Goal: Task Accomplishment & Management: Use online tool/utility

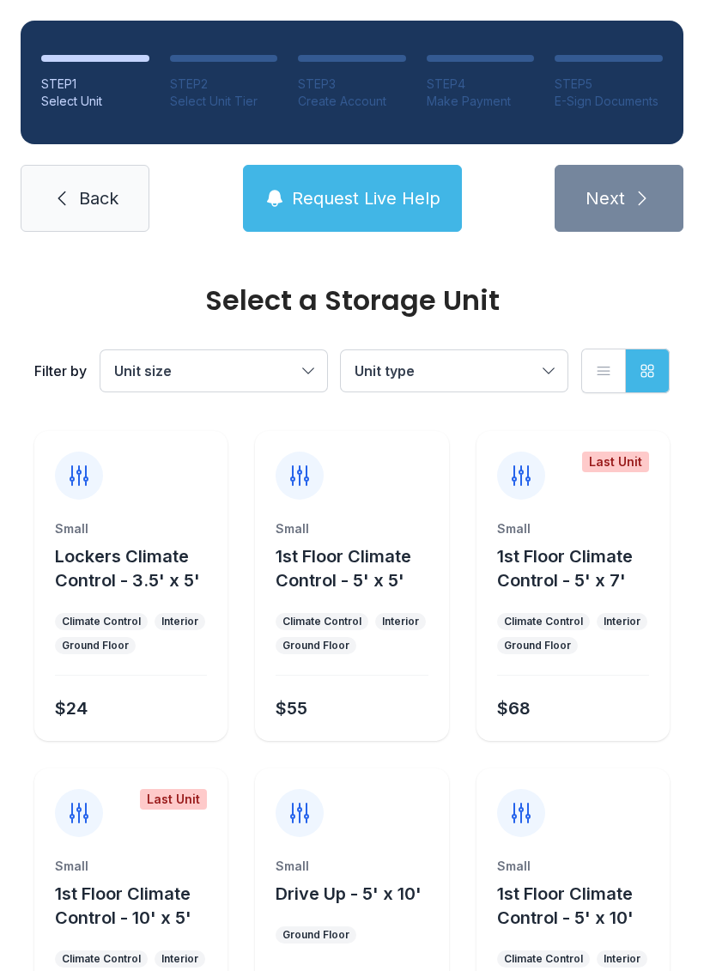
scroll to position [-1, 0]
click at [82, 184] on link "Back" at bounding box center [85, 198] width 129 height 67
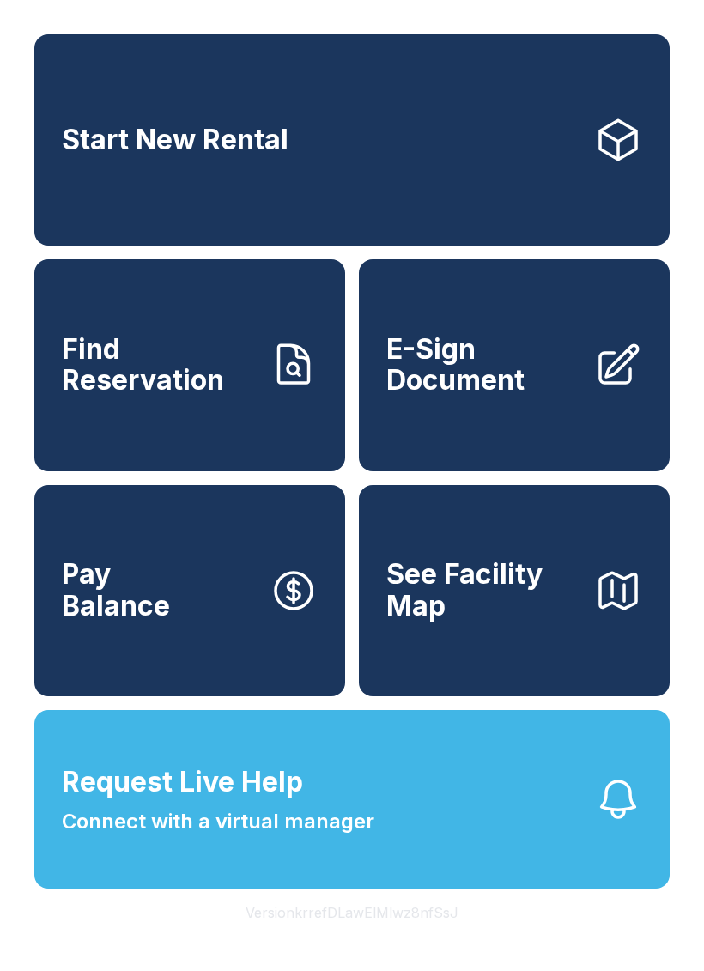
click at [589, 114] on link "Start New Rental" at bounding box center [351, 139] width 635 height 211
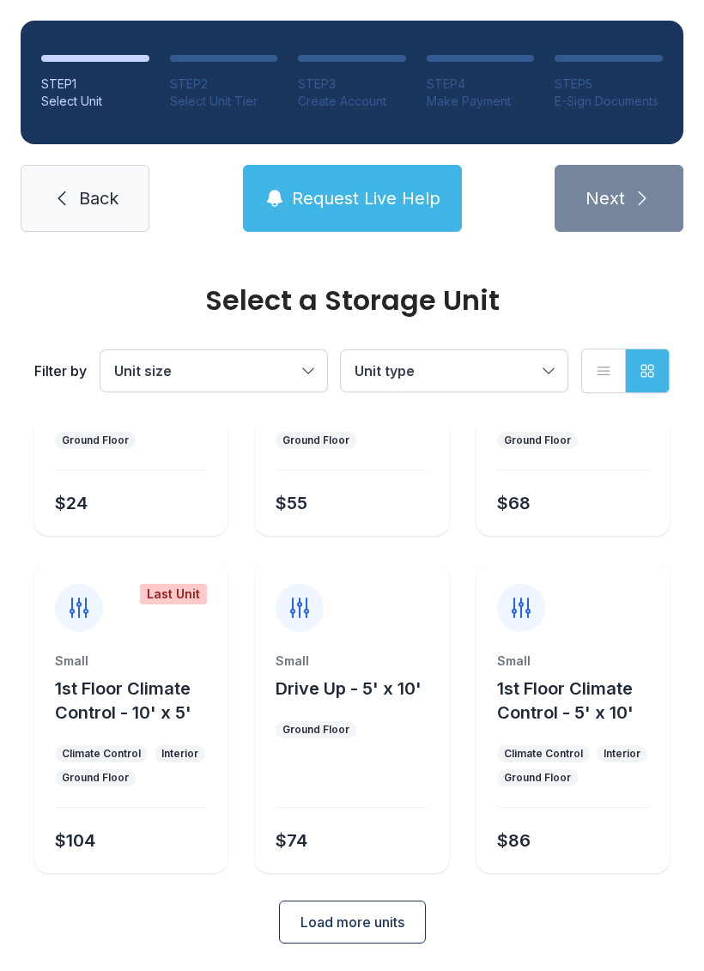
scroll to position [204, 0]
click at [367, 935] on button "Load more units" at bounding box center [352, 922] width 147 height 43
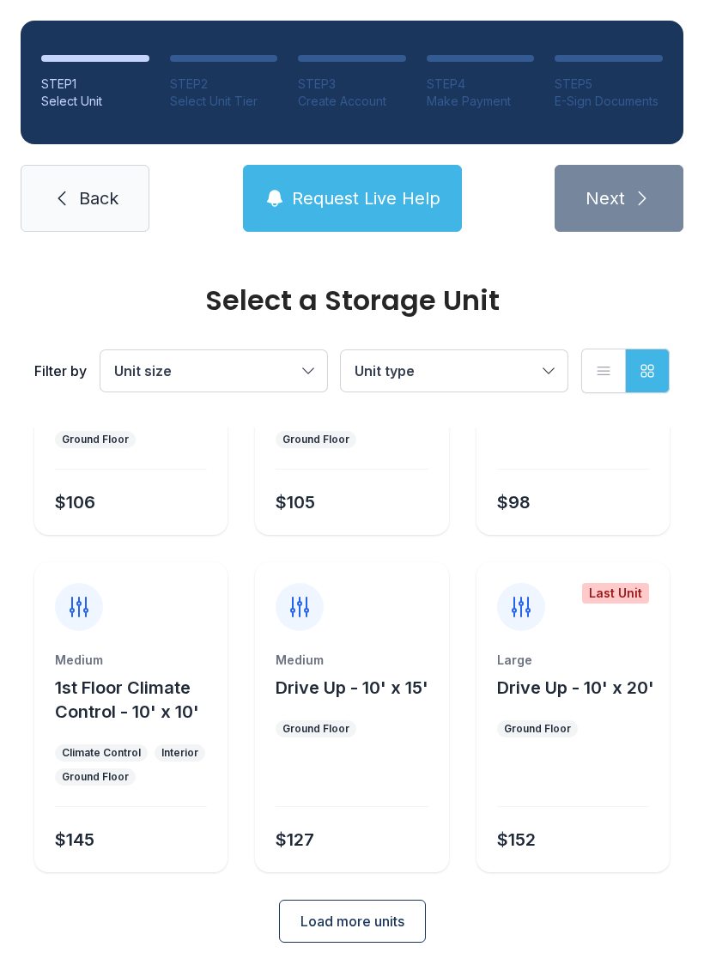
scroll to position [879, 0]
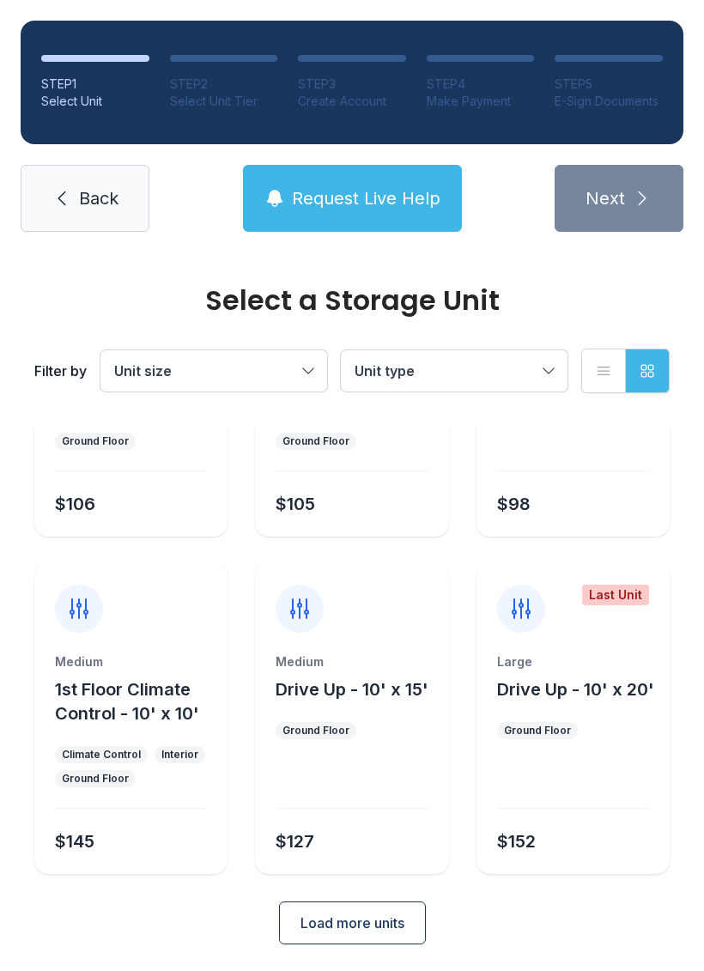
click at [387, 923] on span "Load more units" at bounding box center [352, 922] width 104 height 21
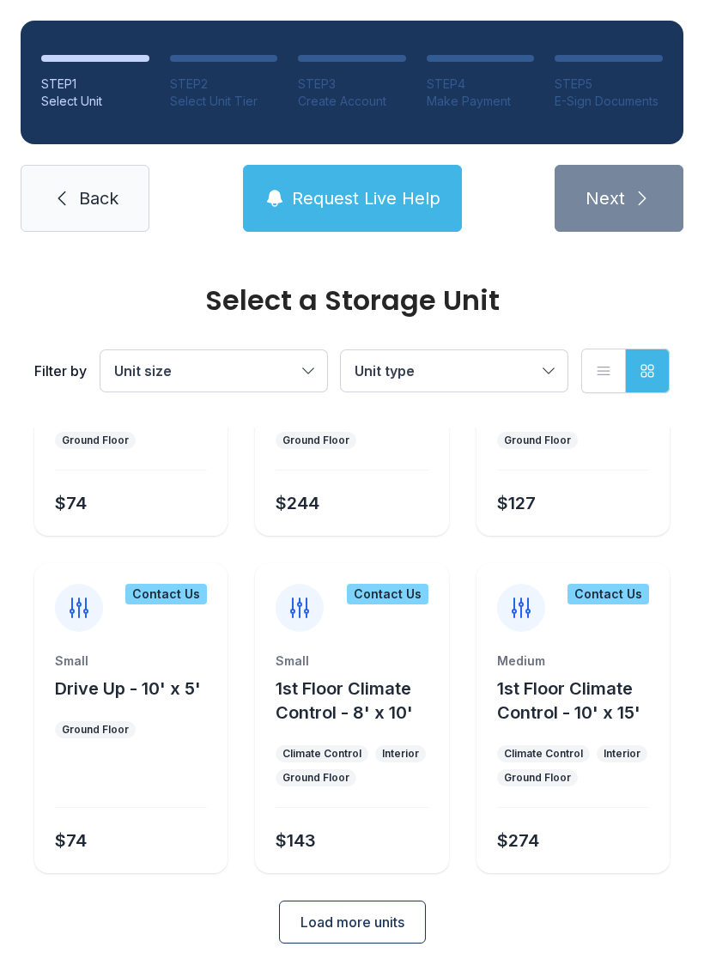
scroll to position [1506, 0]
click at [391, 920] on span "Load more units" at bounding box center [352, 922] width 104 height 21
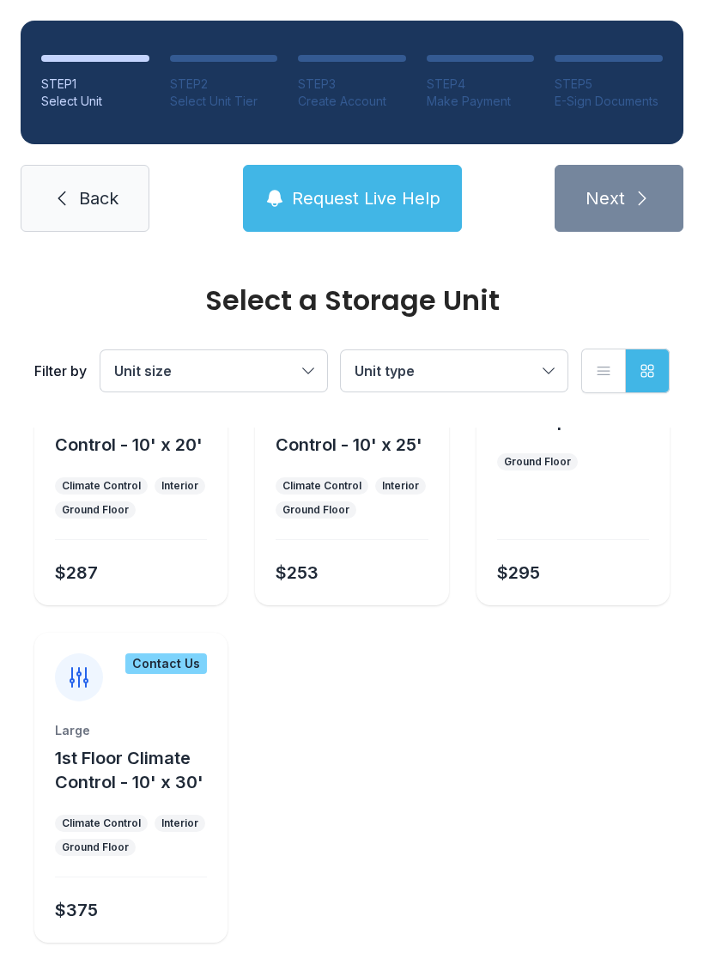
scroll to position [2110, 0]
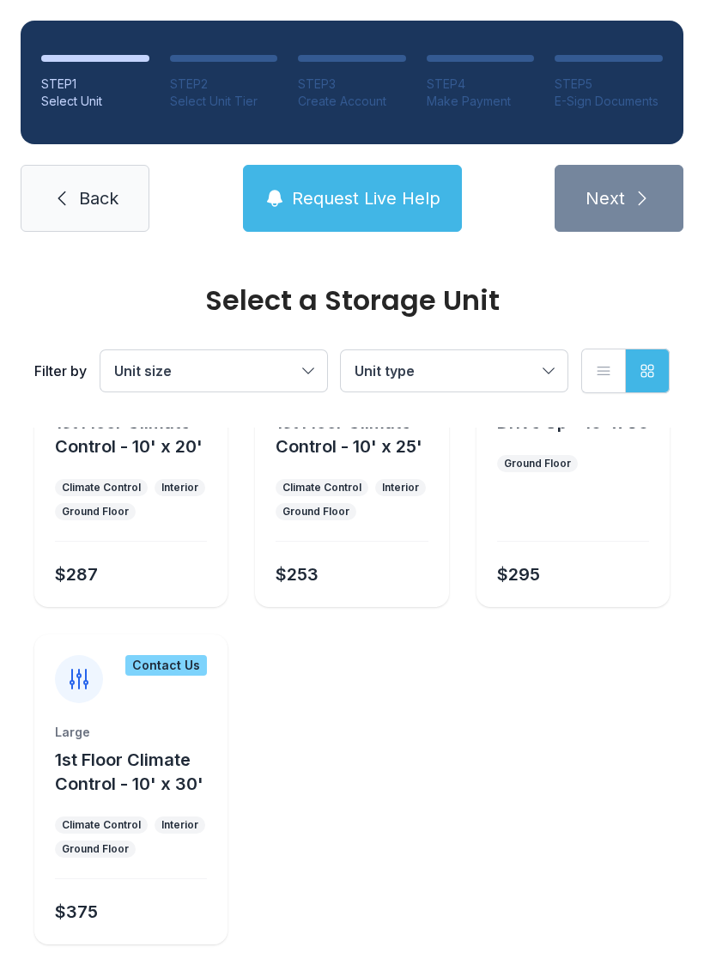
click at [97, 203] on span "Back" at bounding box center [98, 198] width 39 height 24
